Goal: Information Seeking & Learning: Find contact information

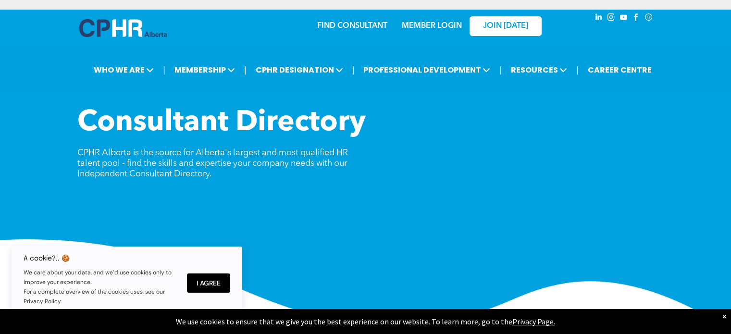
click at [346, 26] on link "FIND CONSULTANT" at bounding box center [352, 26] width 70 height 8
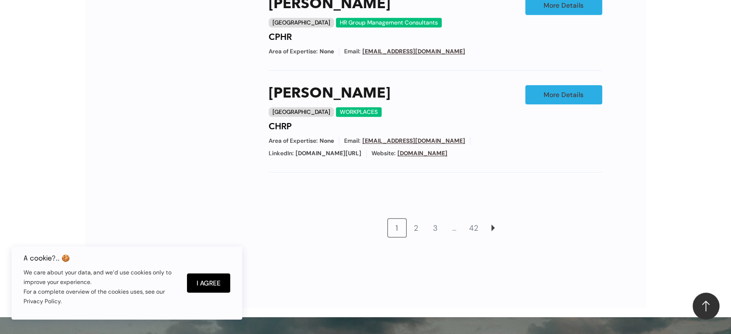
scroll to position [913, 0]
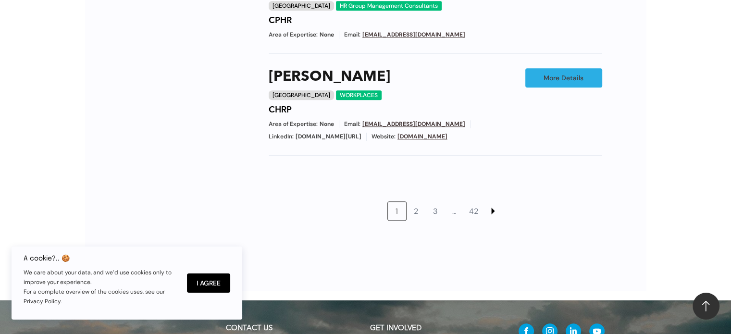
click at [492, 202] on link at bounding box center [493, 211] width 18 height 18
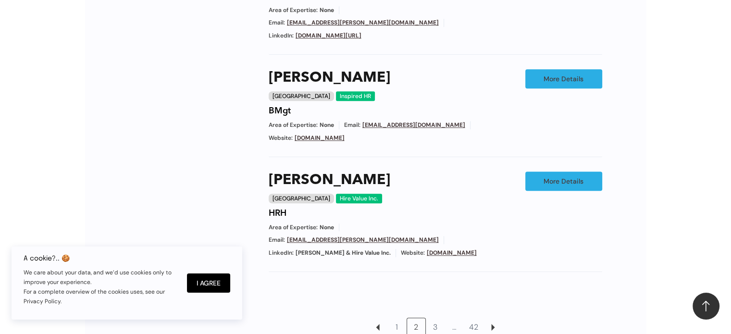
scroll to position [855, 0]
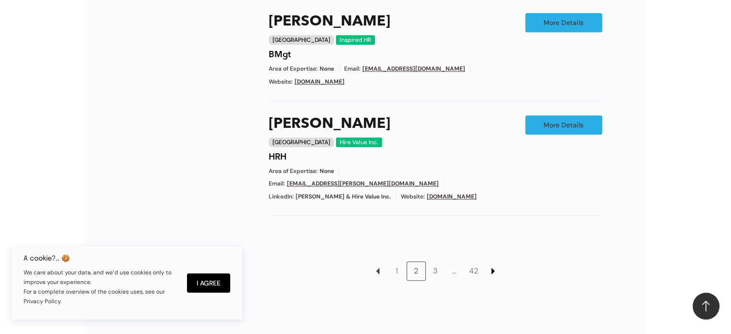
click at [493, 262] on link at bounding box center [493, 271] width 18 height 18
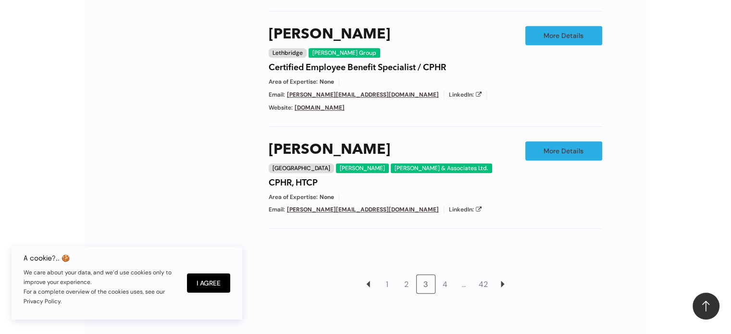
scroll to position [855, 0]
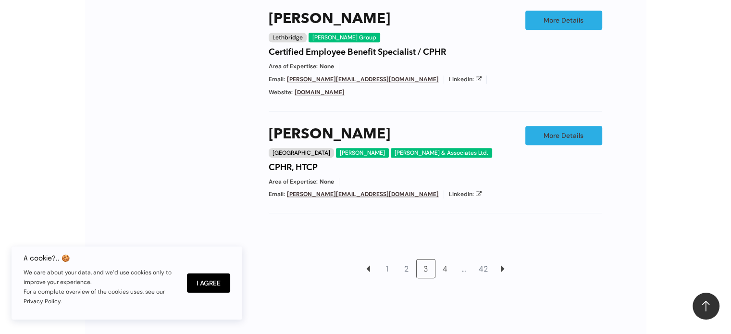
click at [447, 259] on link "4" at bounding box center [445, 268] width 18 height 18
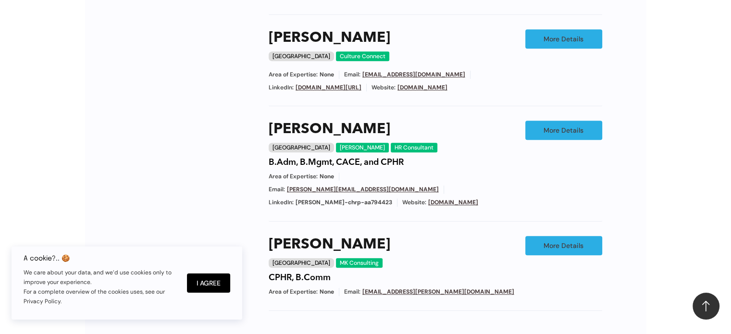
scroll to position [759, 0]
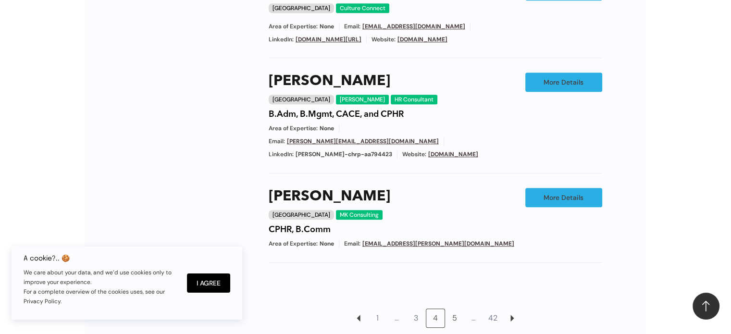
click at [456, 309] on link "5" at bounding box center [454, 318] width 18 height 18
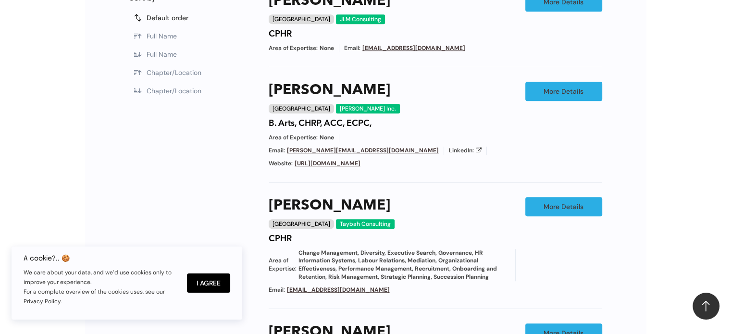
scroll to position [519, 0]
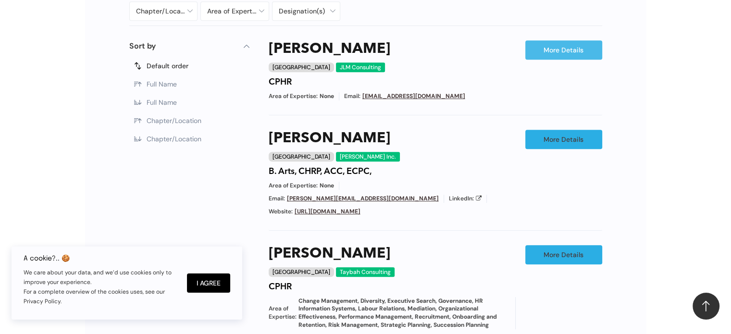
click at [552, 46] on link "More Details" at bounding box center [563, 49] width 77 height 19
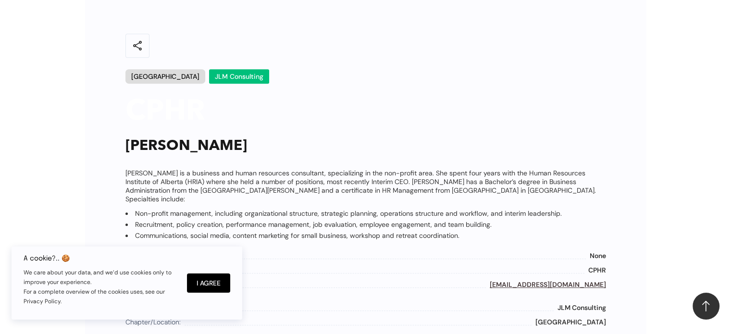
scroll to position [519, 0]
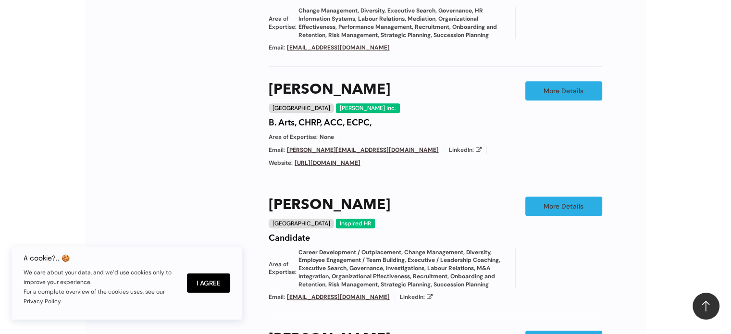
scroll to position [711, 0]
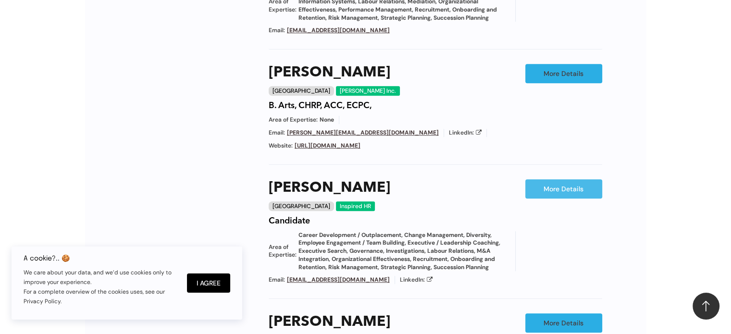
click at [565, 179] on link "More Details" at bounding box center [563, 188] width 77 height 19
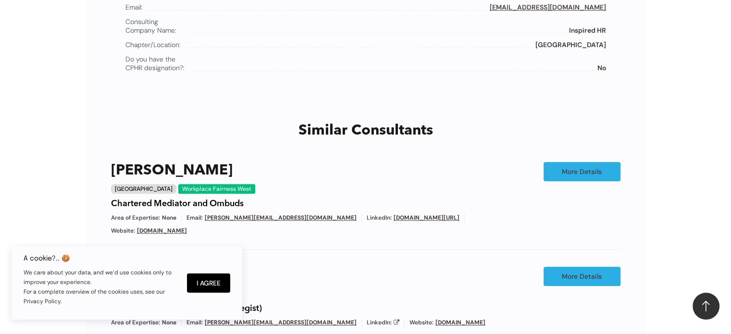
scroll to position [615, 0]
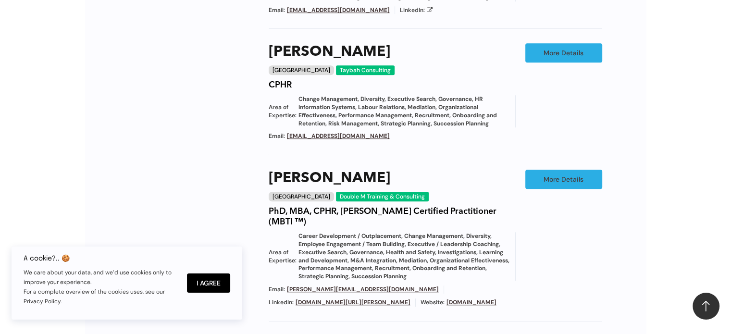
scroll to position [855, 0]
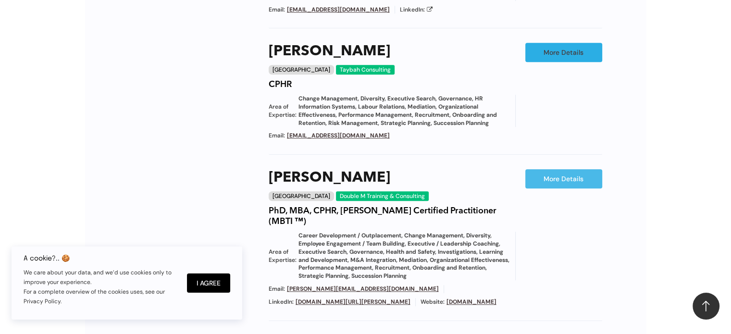
click at [557, 169] on link "More Details" at bounding box center [563, 178] width 77 height 19
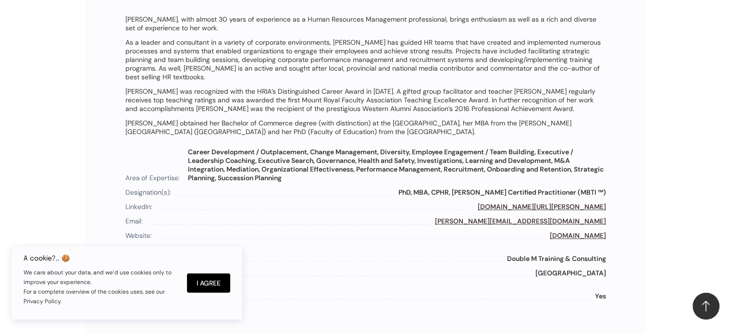
scroll to position [711, 0]
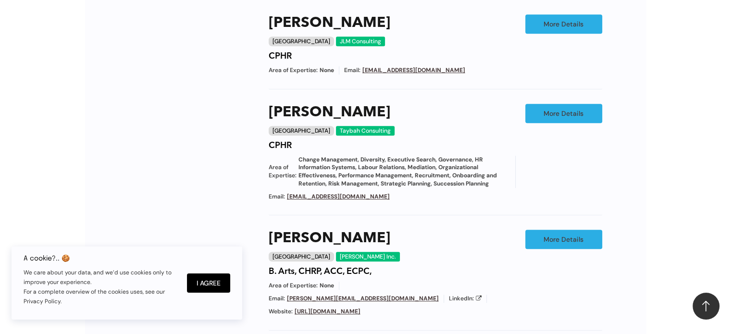
scroll to position [855, 0]
